Goal: Information Seeking & Learning: Learn about a topic

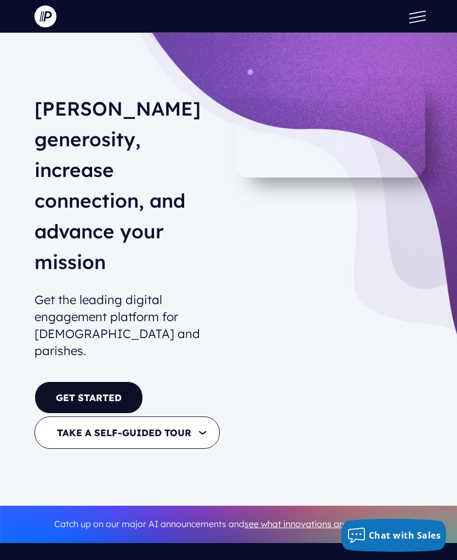
click at [417, 21] on span at bounding box center [417, 21] width 16 height 4
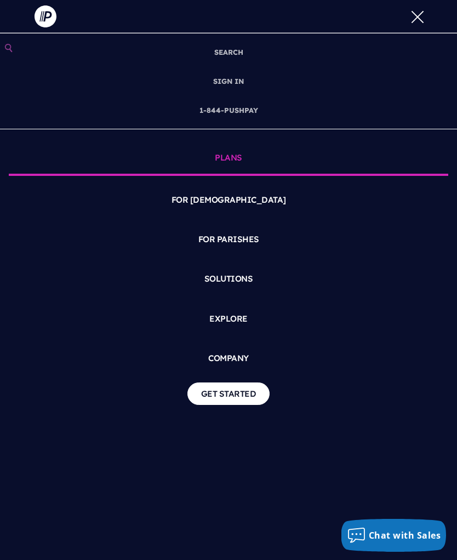
click at [240, 156] on link "PLANS" at bounding box center [229, 159] width 440 height 33
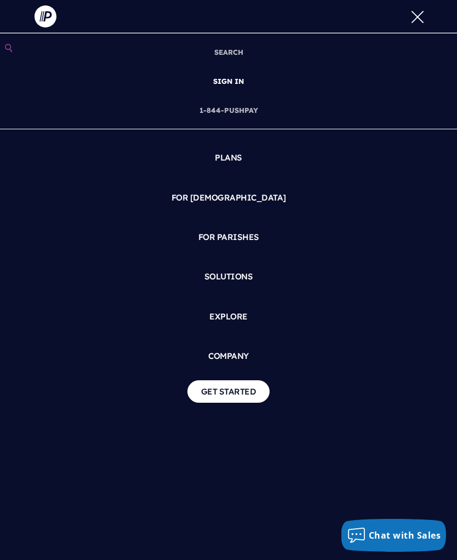
click at [241, 83] on link "SIGN IN" at bounding box center [228, 81] width 39 height 29
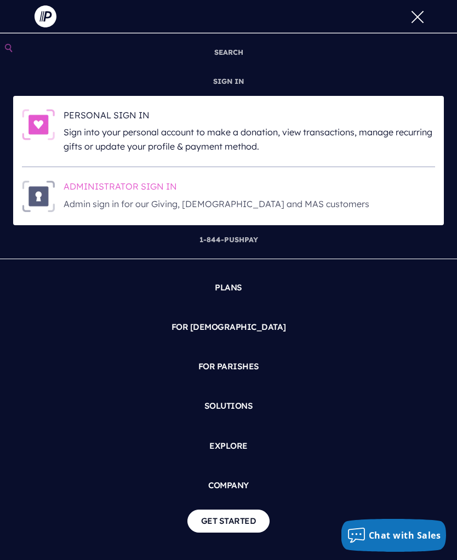
click at [213, 204] on p "Admin sign in for our Giving, [DEMOGRAPHIC_DATA] and MAS customers" at bounding box center [250, 204] width 372 height 14
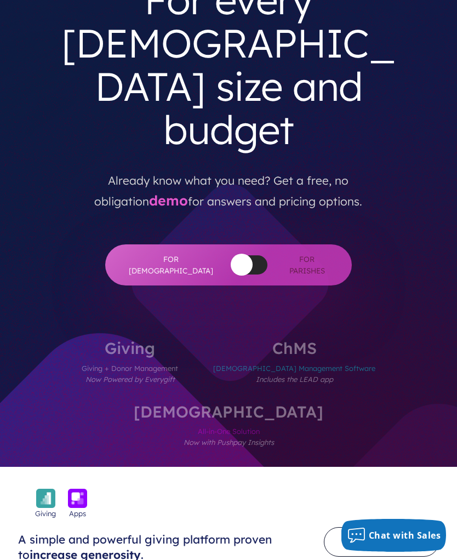
scroll to position [110, 0]
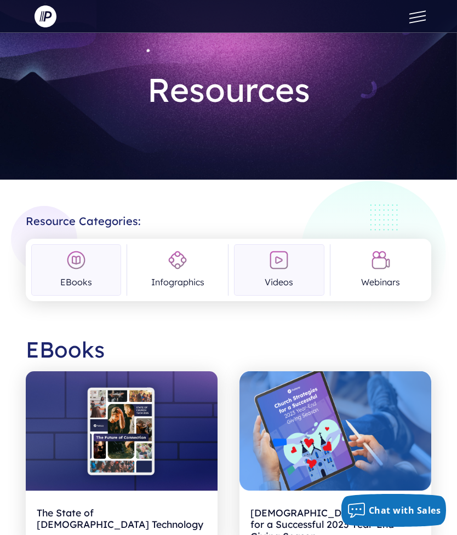
click at [298, 275] on link "Videos" at bounding box center [279, 270] width 90 height 52
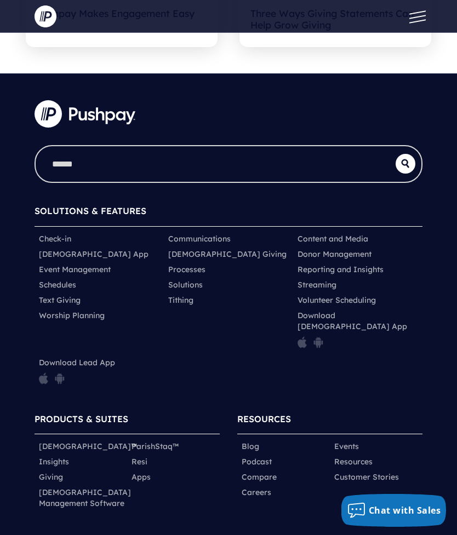
scroll to position [1884, 0]
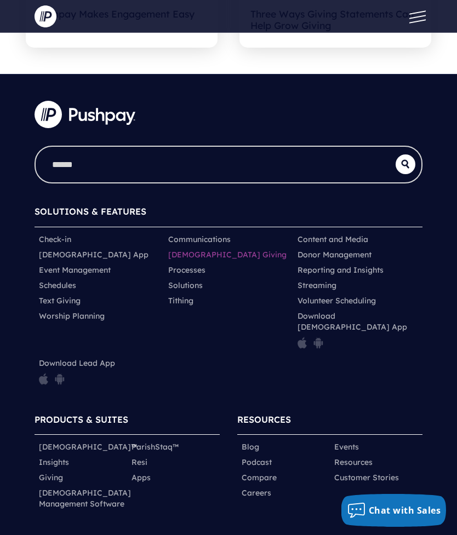
click at [210, 259] on link "[DEMOGRAPHIC_DATA] Giving" at bounding box center [227, 254] width 118 height 11
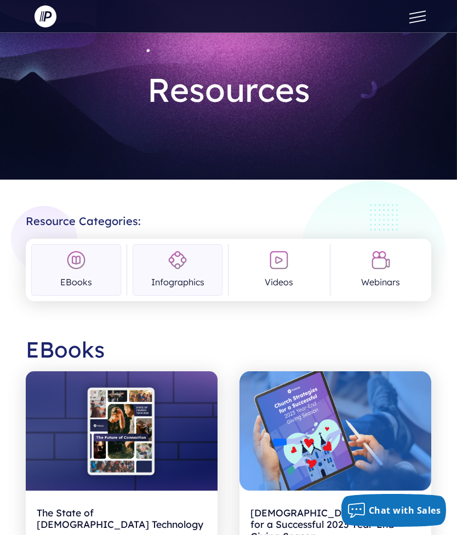
click at [193, 281] on link "Infographics" at bounding box center [178, 270] width 90 height 52
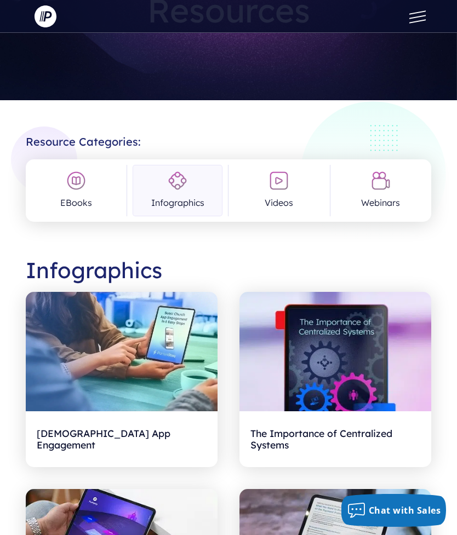
scroll to position [80, 0]
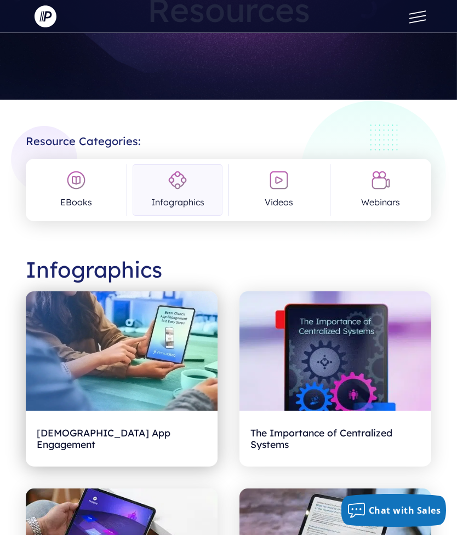
click at [67, 369] on img at bounding box center [122, 352] width 192 height 120
click at [100, 378] on img at bounding box center [122, 352] width 192 height 120
click at [83, 443] on h2 "Boost Church App Engagement" at bounding box center [122, 439] width 170 height 34
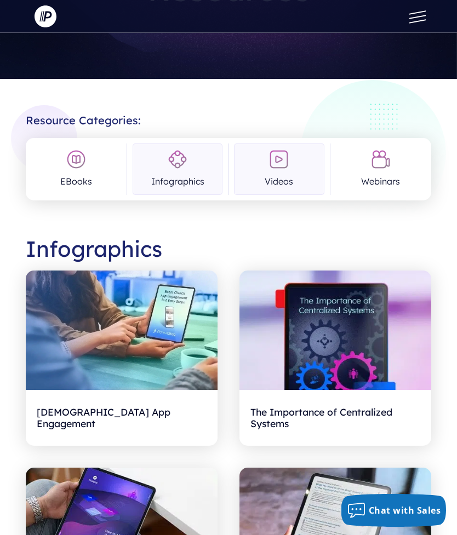
click at [300, 178] on link "Videos" at bounding box center [279, 170] width 90 height 52
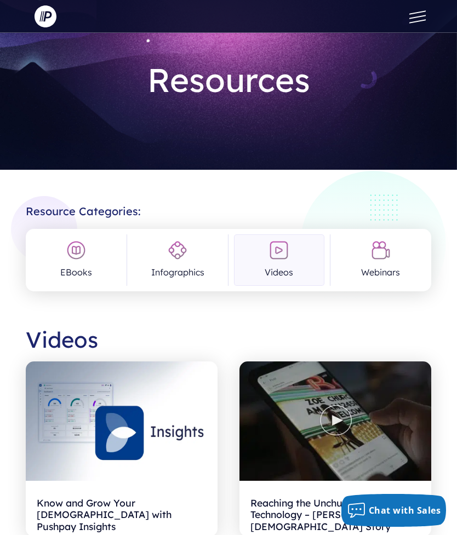
scroll to position [0, 0]
